Goal: Information Seeking & Learning: Learn about a topic

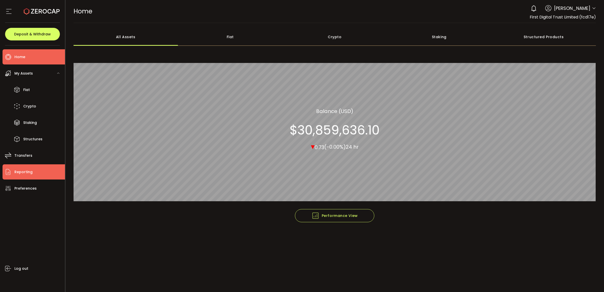
click at [40, 170] on li "Reporting" at bounding box center [34, 171] width 62 height 15
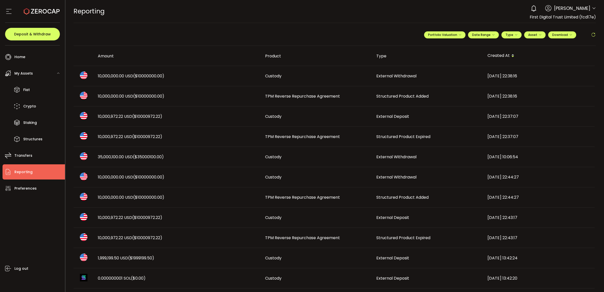
click at [118, 135] on span "10,000,972.22 USD ($10000972.22)" at bounding box center [130, 137] width 64 height 6
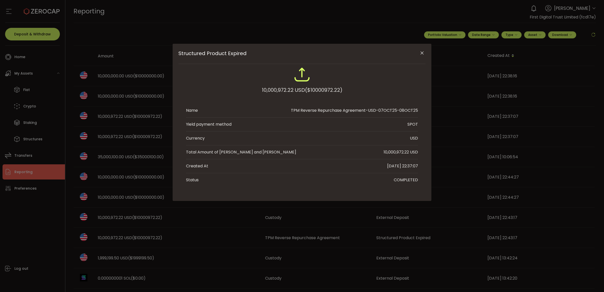
click at [422, 51] on icon "Close" at bounding box center [422, 53] width 5 height 5
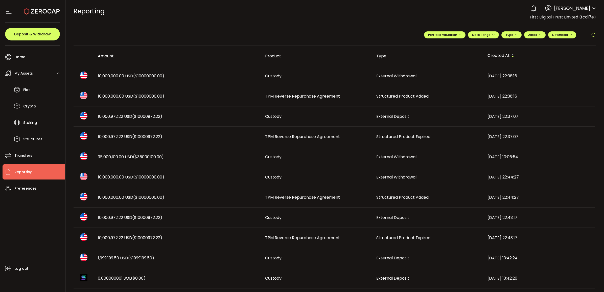
click at [283, 95] on span "TPM Reverse Repurchase Agreement" at bounding box center [302, 96] width 75 height 6
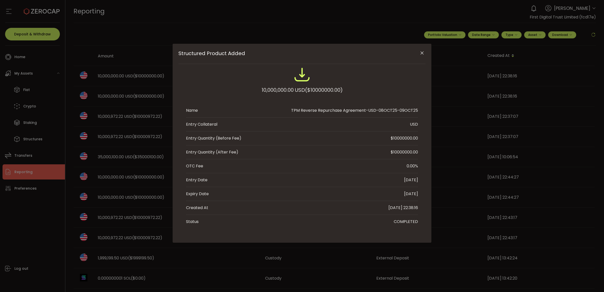
drag, startPoint x: 420, startPoint y: 54, endPoint x: 407, endPoint y: 55, distance: 13.5
click at [420, 54] on icon "Close" at bounding box center [422, 53] width 5 height 5
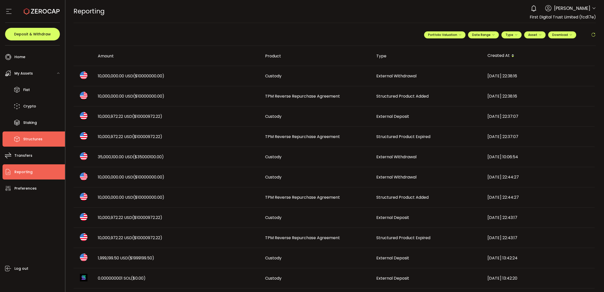
click at [21, 140] on li "Structures" at bounding box center [34, 138] width 62 height 15
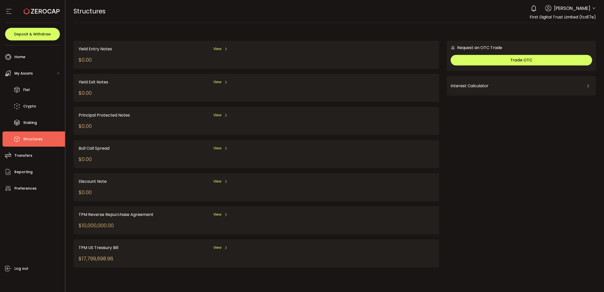
click at [224, 213] on icon at bounding box center [226, 215] width 4 height 4
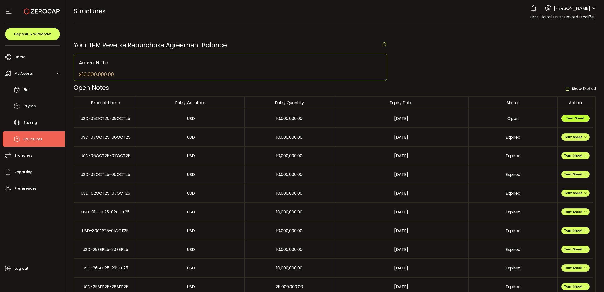
click at [577, 119] on span "Term Sheet" at bounding box center [575, 118] width 18 height 4
click at [29, 88] on span "Fiat" at bounding box center [26, 89] width 7 height 7
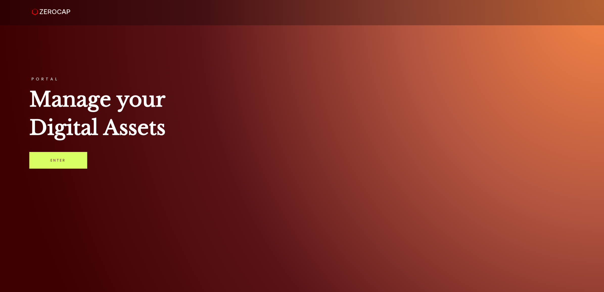
drag, startPoint x: 82, startPoint y: 154, endPoint x: 132, endPoint y: 133, distance: 53.9
click at [82, 154] on link "Enter" at bounding box center [58, 160] width 58 height 17
